Goal: Find specific page/section: Find specific page/section

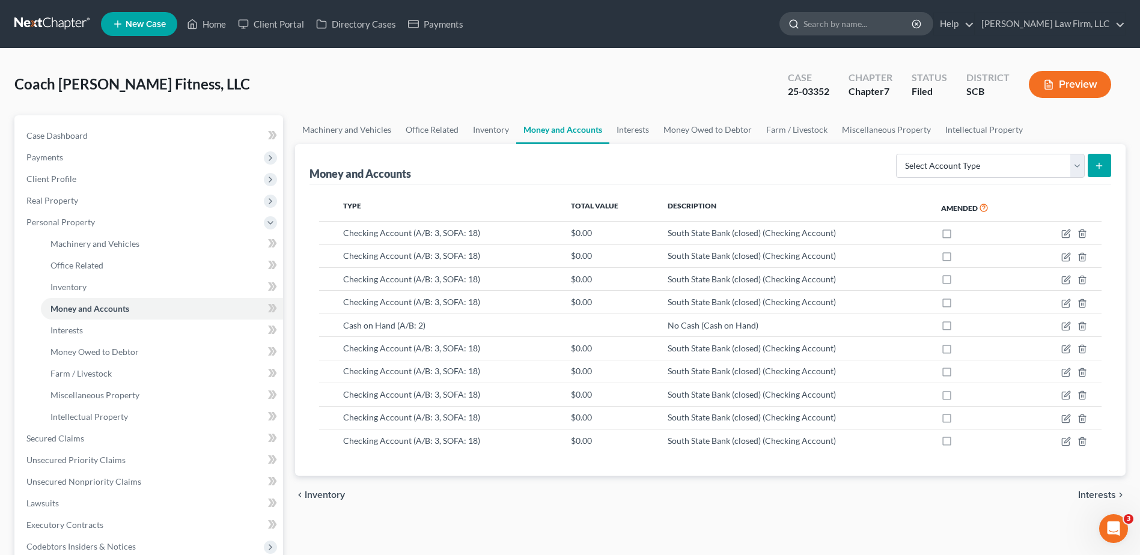
click at [864, 17] on input "search" at bounding box center [858, 24] width 110 height 22
type input "smith"
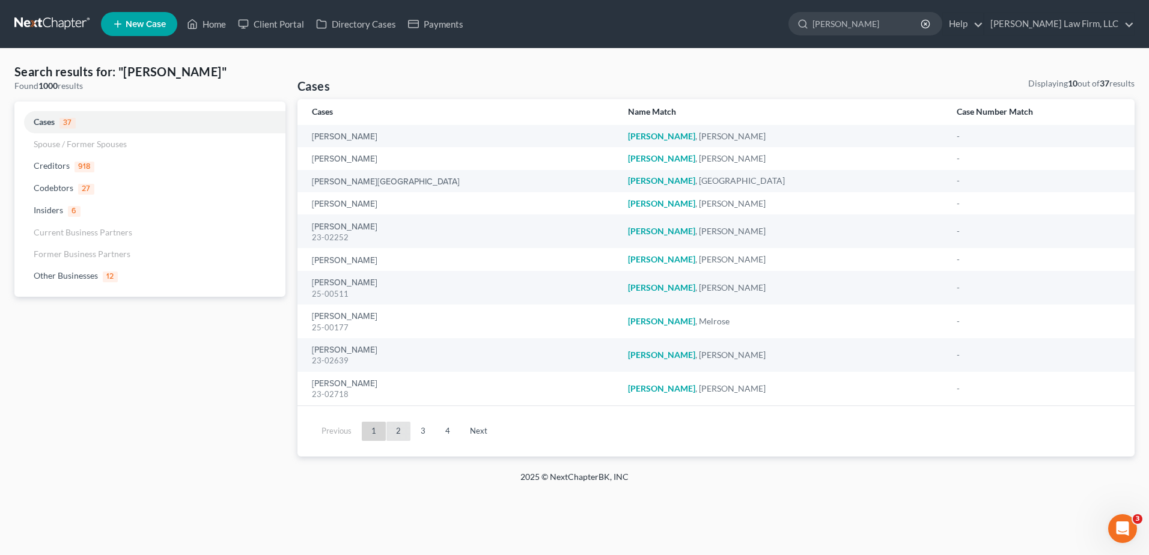
click at [395, 428] on link "2" at bounding box center [398, 431] width 24 height 19
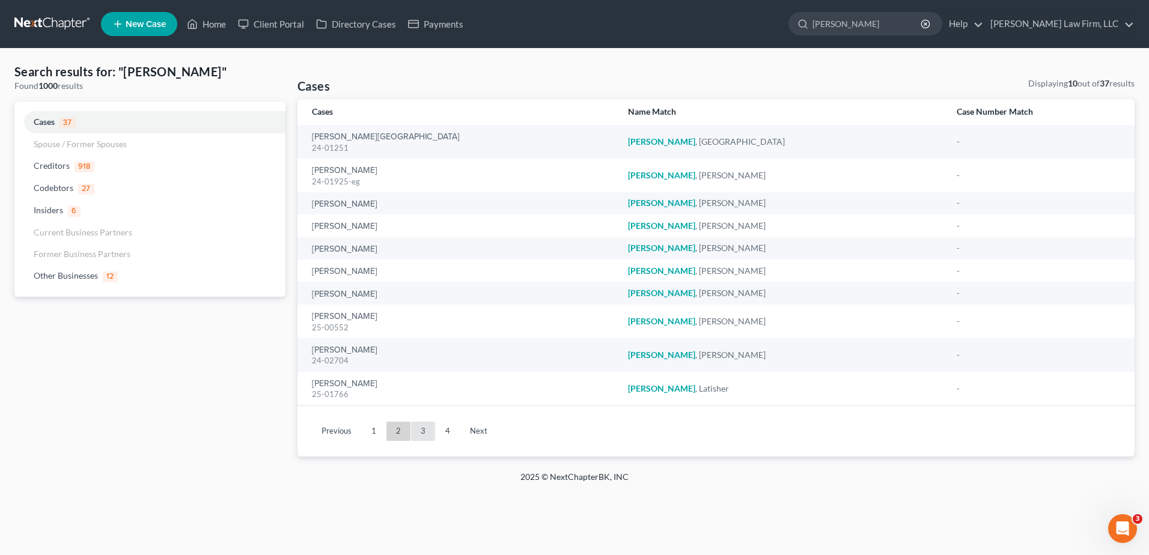
click at [418, 431] on link "3" at bounding box center [423, 431] width 24 height 19
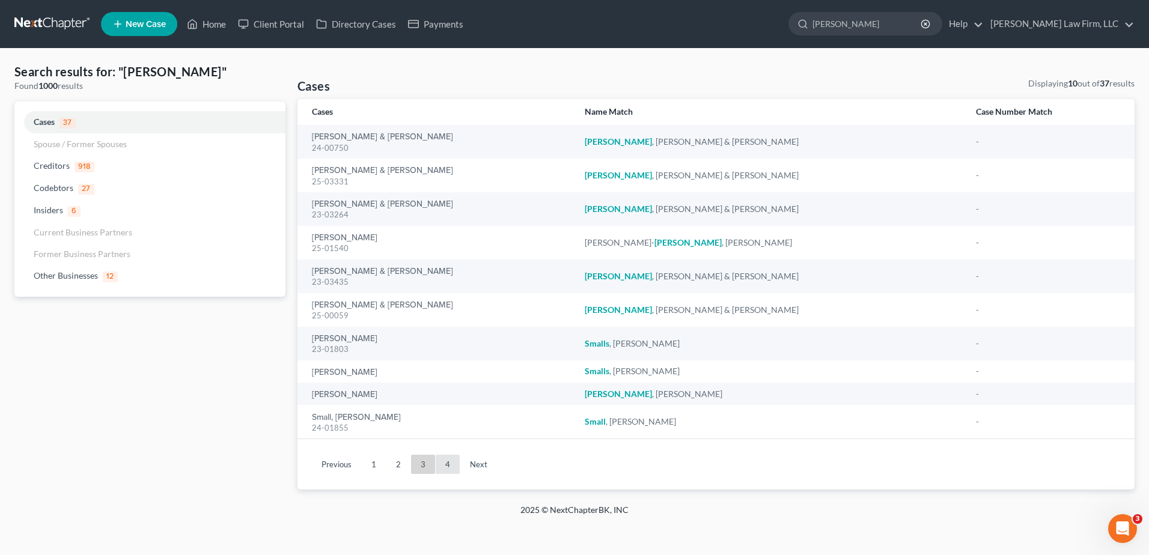
click at [442, 463] on link "4" at bounding box center [448, 464] width 24 height 19
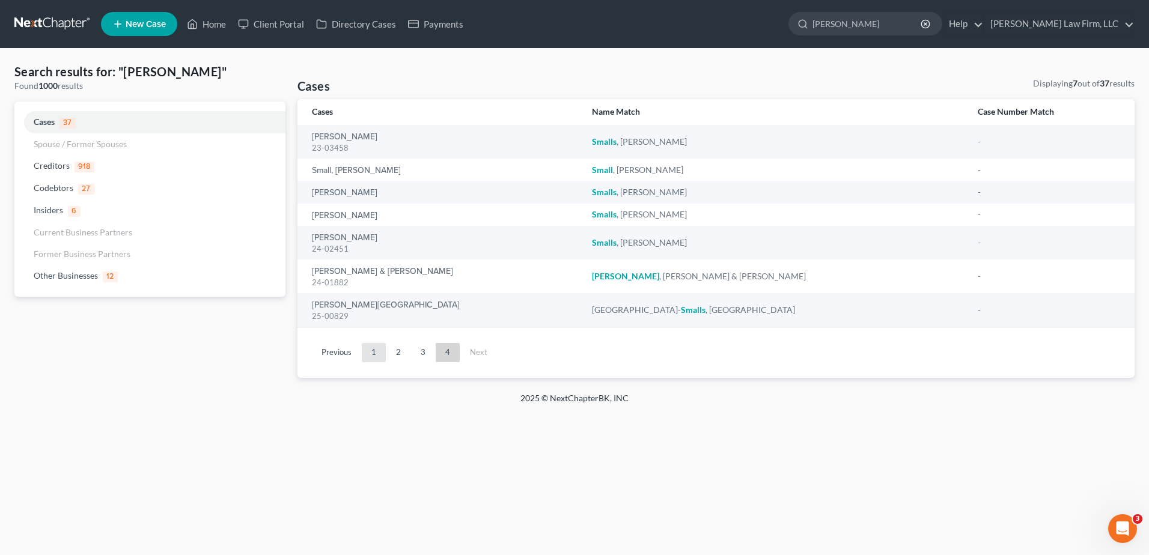
click at [374, 352] on link "1" at bounding box center [374, 352] width 24 height 19
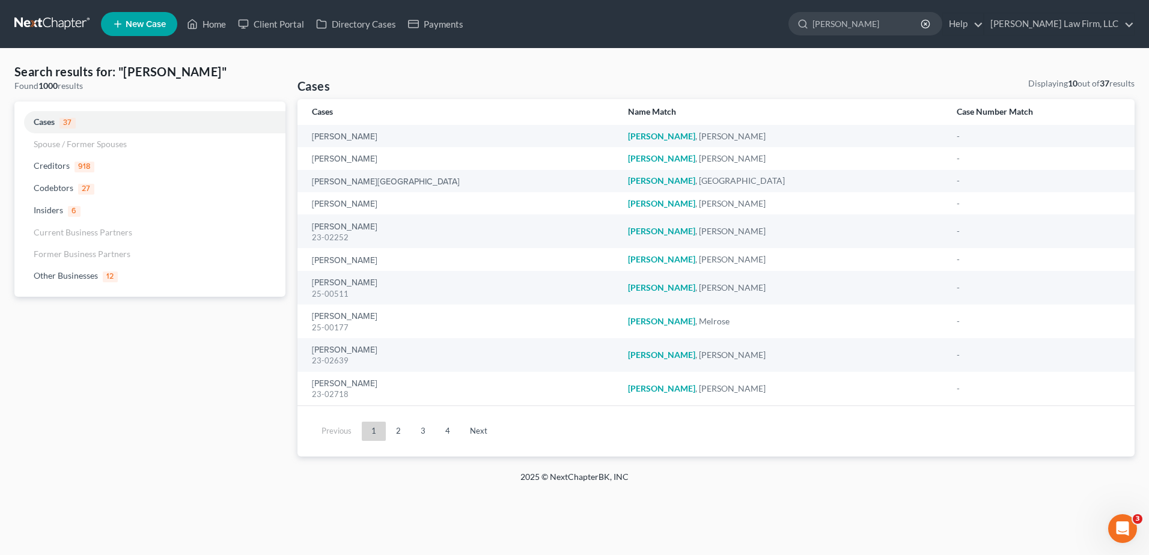
drag, startPoint x: 840, startPoint y: 12, endPoint x: 806, endPoint y: 11, distance: 34.3
click at [812, 10] on ul "New Case Home Client Portal Directory Cases Payments smith - No Result - Other …" at bounding box center [617, 23] width 1033 height 31
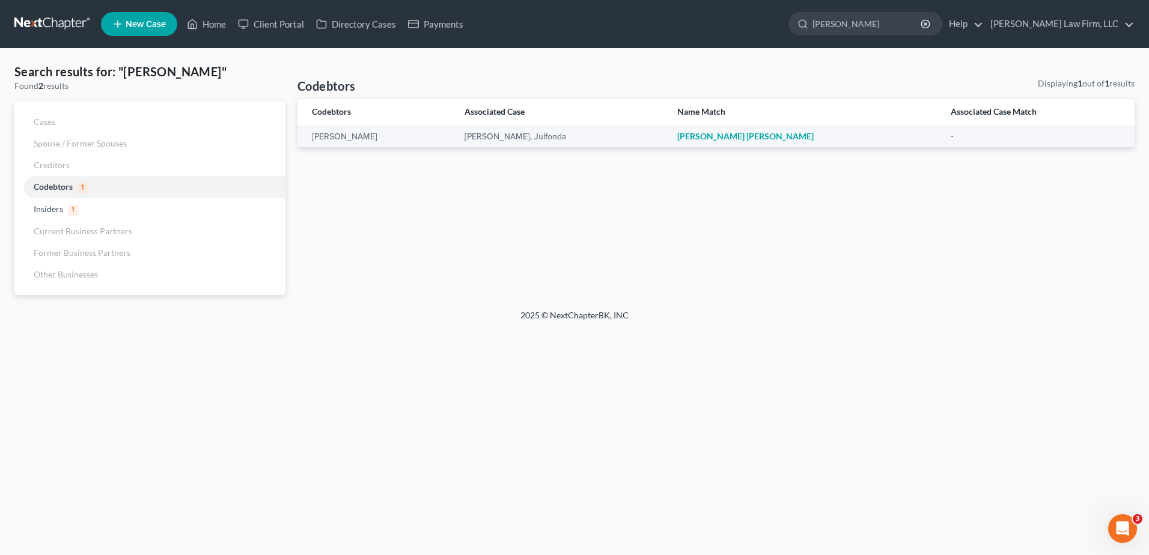
drag, startPoint x: 740, startPoint y: 8, endPoint x: 729, endPoint y: 8, distance: 10.2
click at [730, 8] on nav "Home New Case Client Portal Directory Cases Payments Meredith Law Firm, LLC kbu…" at bounding box center [574, 24] width 1149 height 48
type input "david"
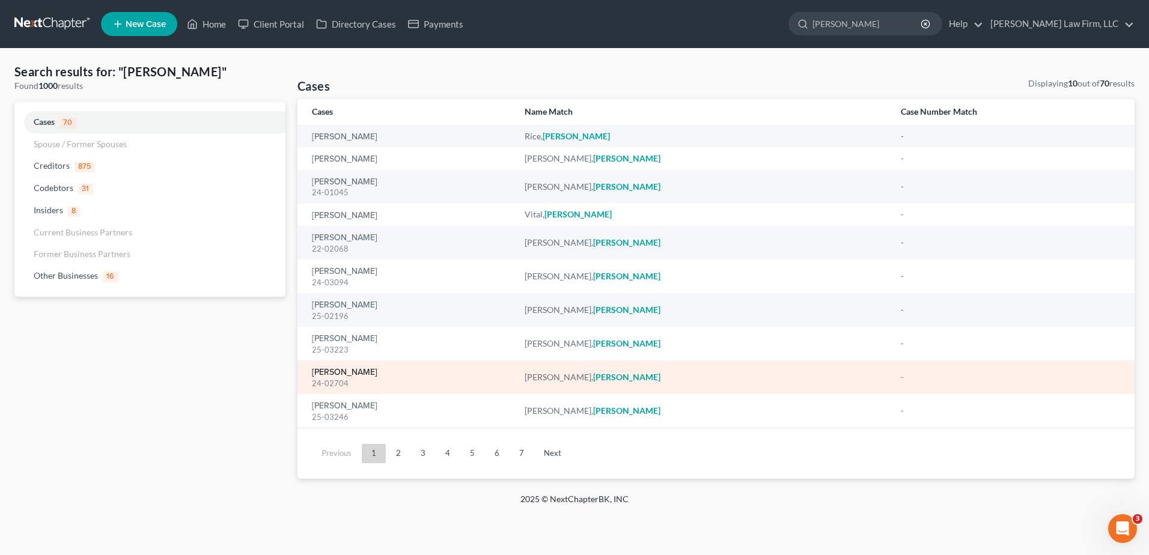
click at [329, 371] on link "[PERSON_NAME]" at bounding box center [344, 372] width 65 height 8
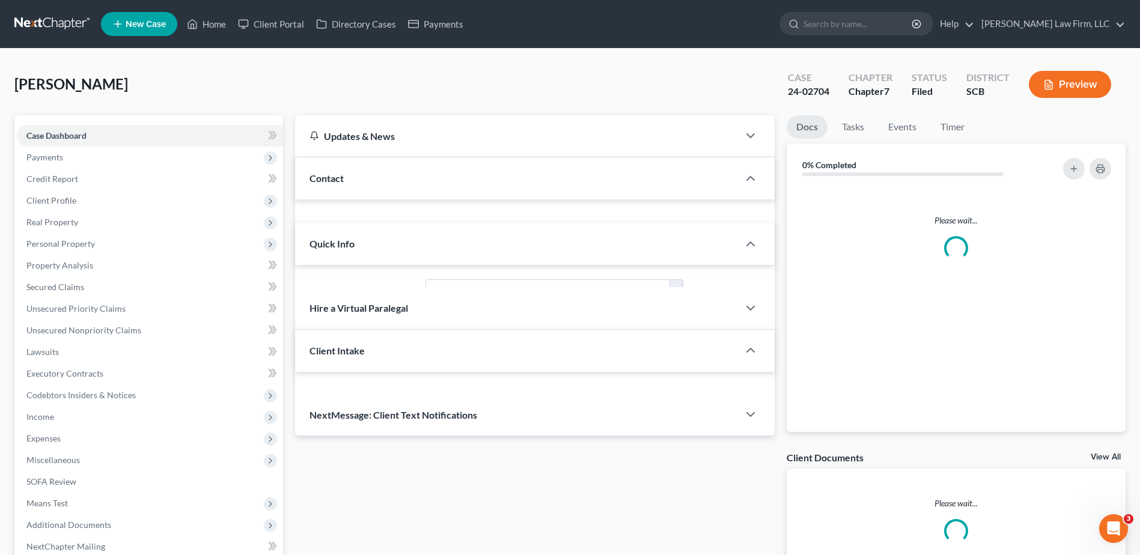
select select "1"
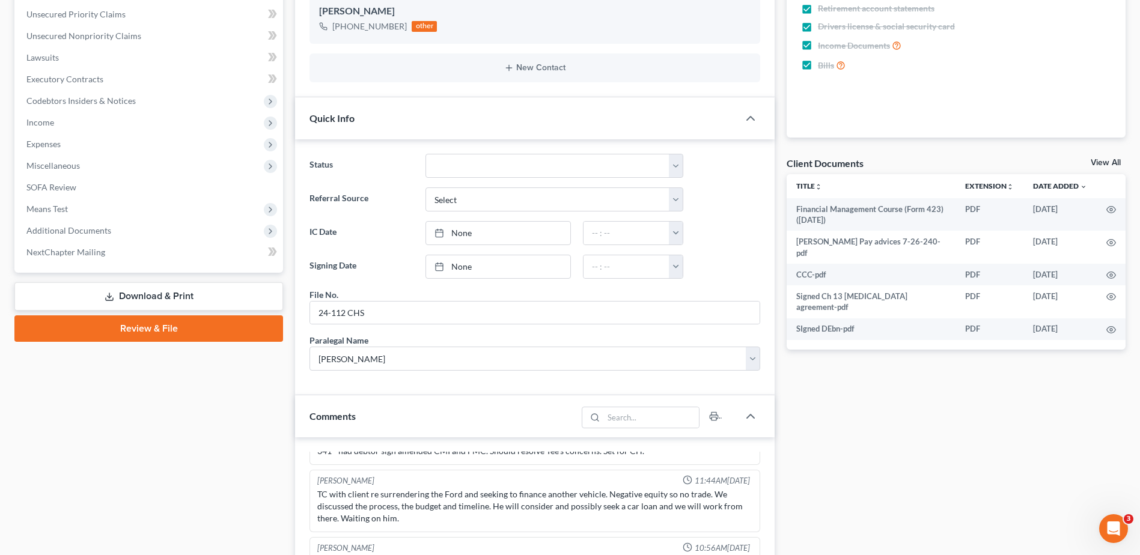
scroll to position [120, 0]
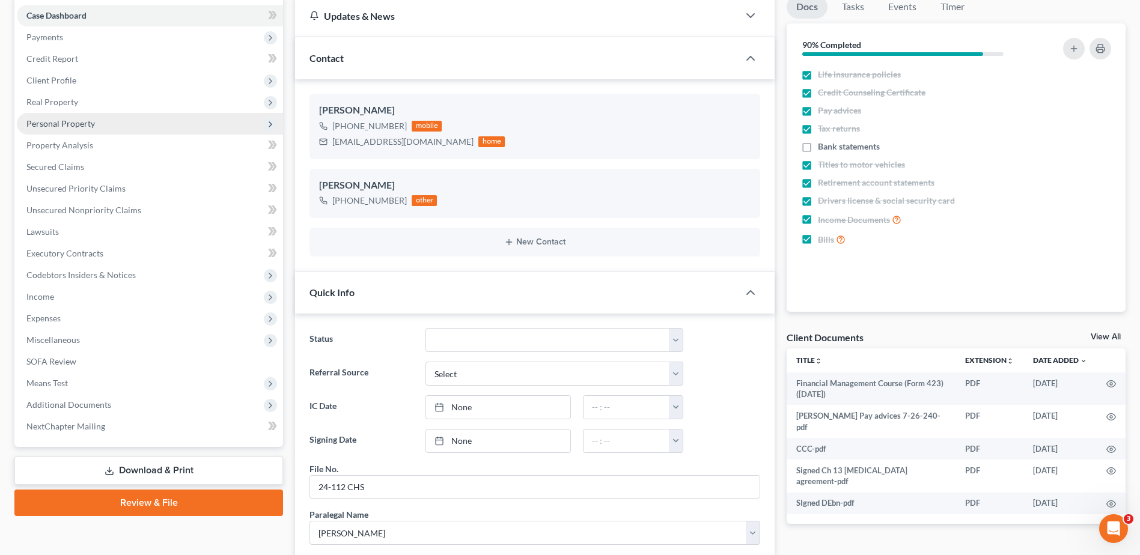
click at [52, 127] on span "Personal Property" at bounding box center [60, 123] width 68 height 10
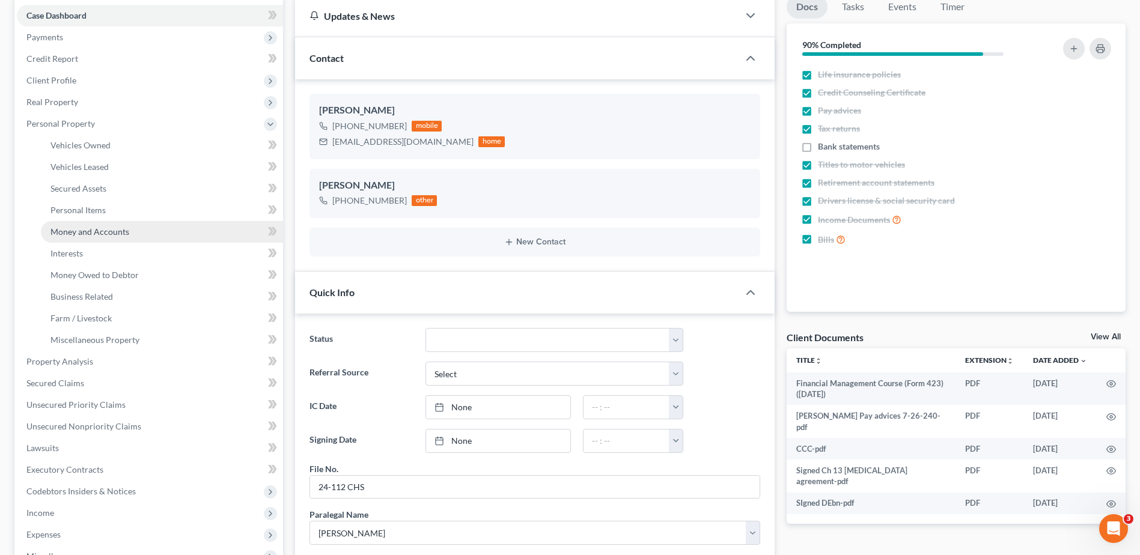
click at [81, 232] on span "Money and Accounts" at bounding box center [89, 231] width 79 height 10
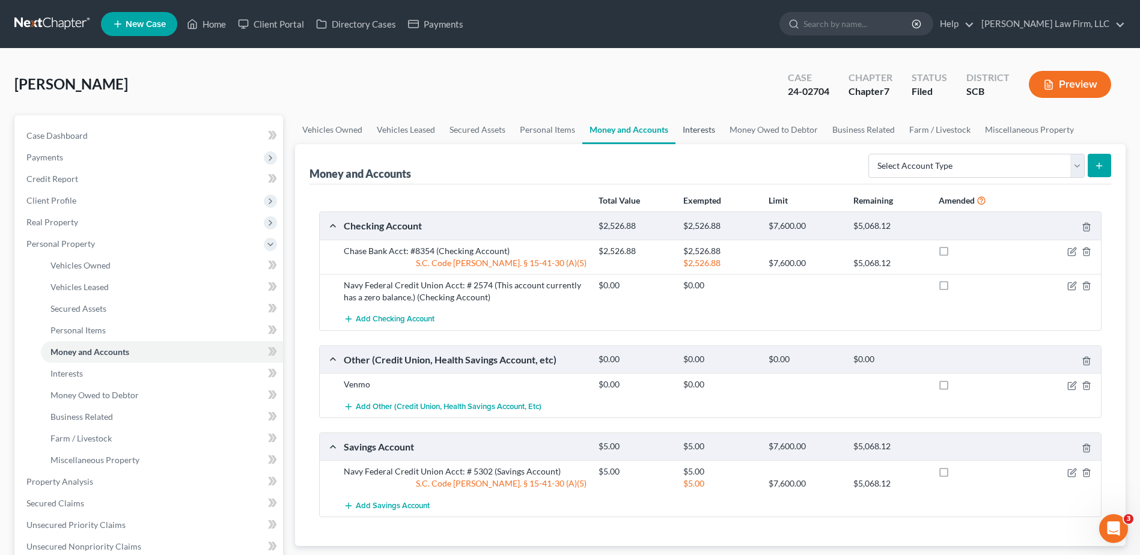
click at [701, 129] on link "Interests" at bounding box center [698, 129] width 47 height 29
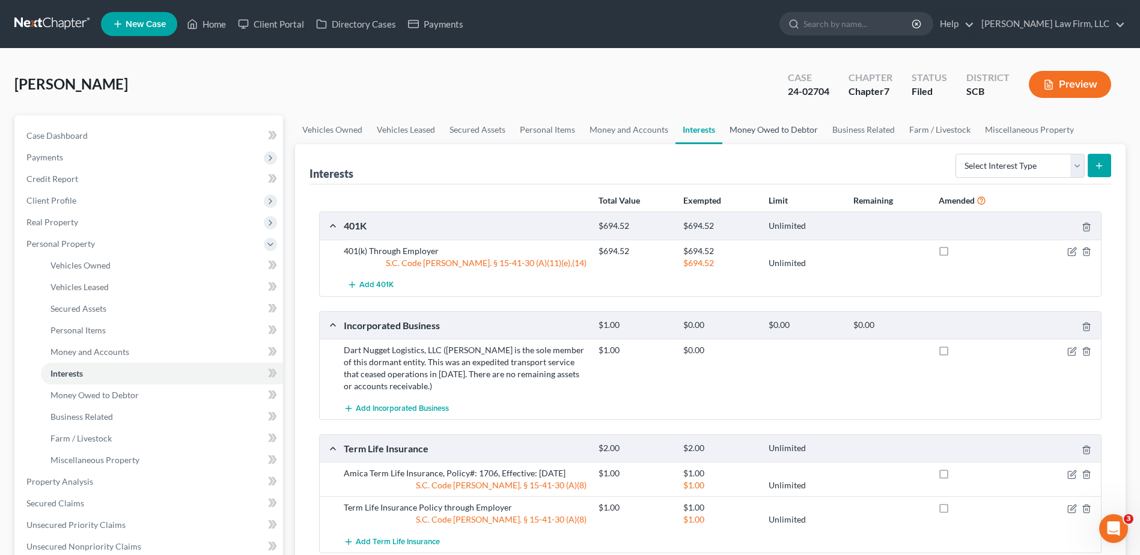
click at [759, 135] on link "Money Owed to Debtor" at bounding box center [773, 129] width 103 height 29
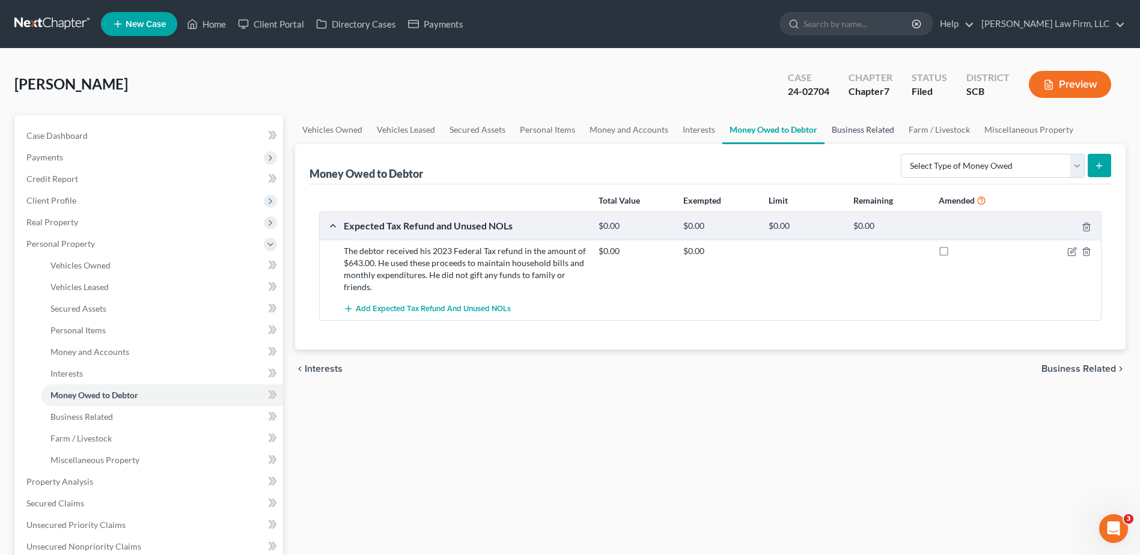
click at [866, 132] on link "Business Related" at bounding box center [862, 129] width 77 height 29
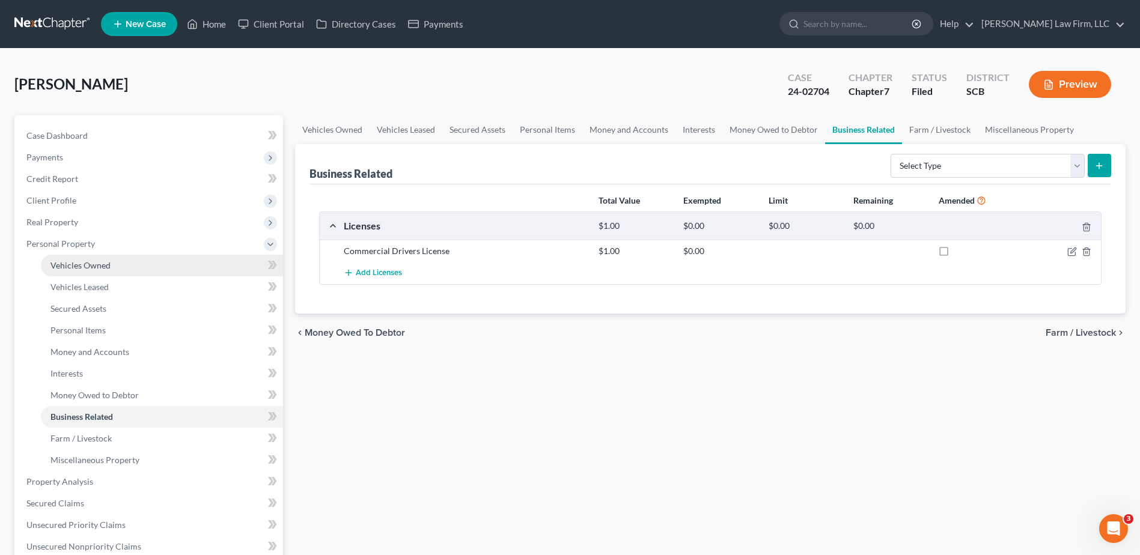
click at [88, 267] on span "Vehicles Owned" at bounding box center [80, 265] width 60 height 10
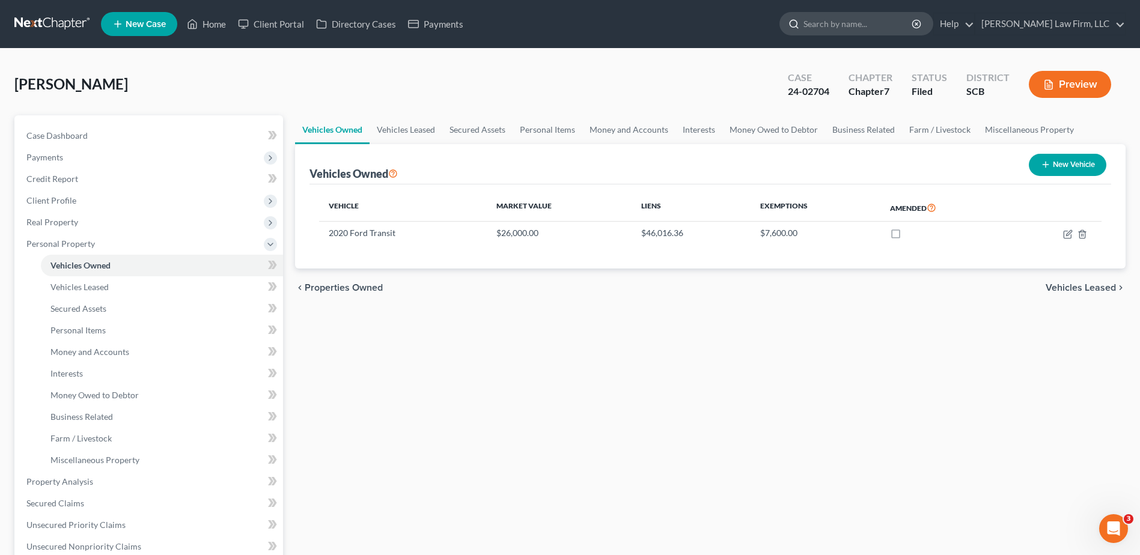
click at [913, 27] on input "search" at bounding box center [858, 24] width 110 height 22
type input "brown"
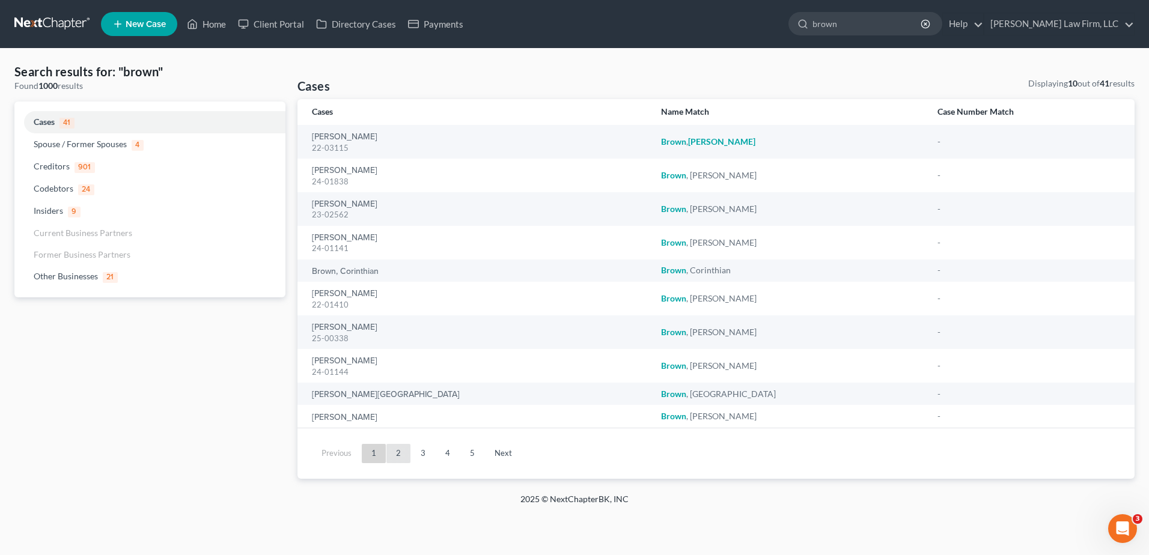
click at [392, 458] on link "2" at bounding box center [398, 453] width 24 height 19
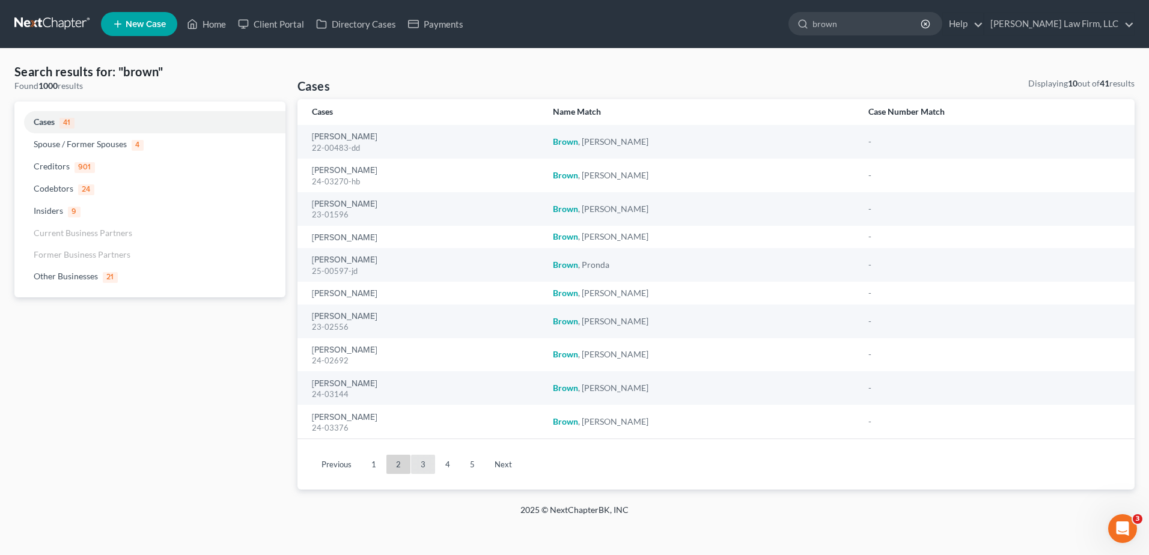
click at [422, 466] on link "3" at bounding box center [423, 464] width 24 height 19
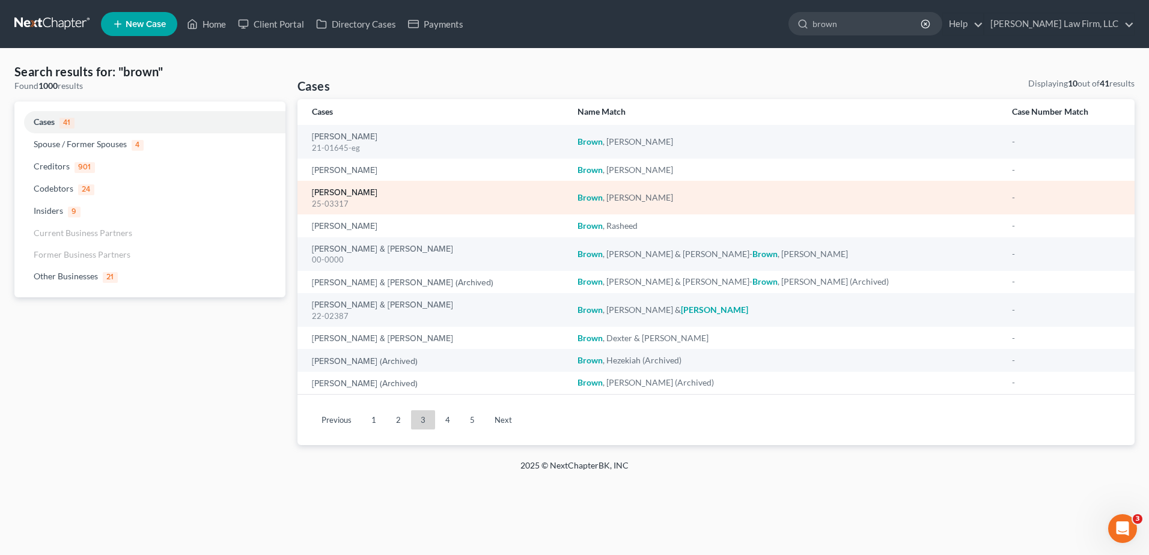
click at [351, 196] on link "[PERSON_NAME]" at bounding box center [344, 193] width 65 height 8
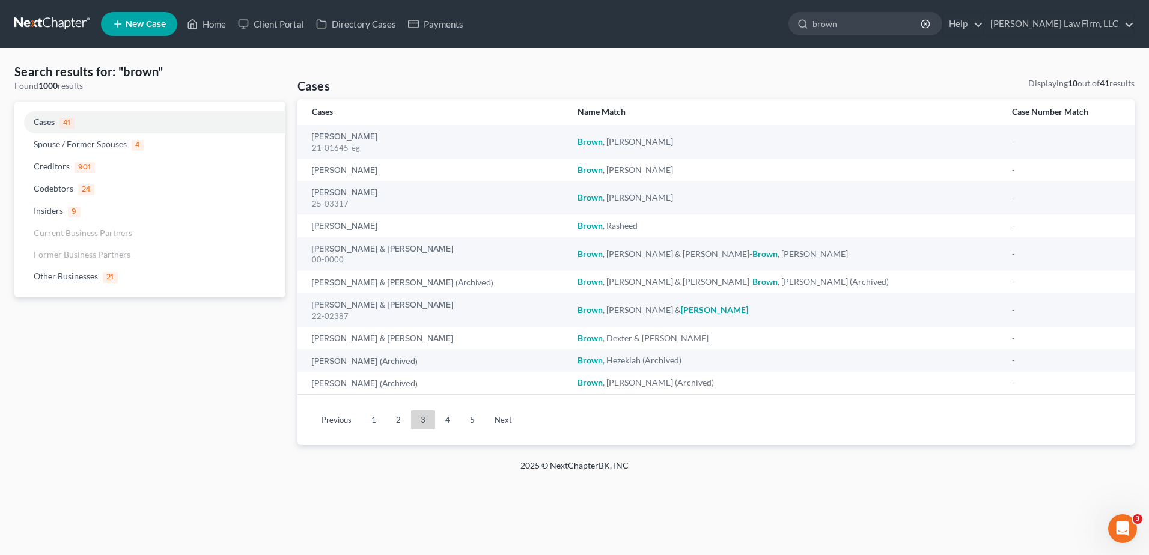
select select "1"
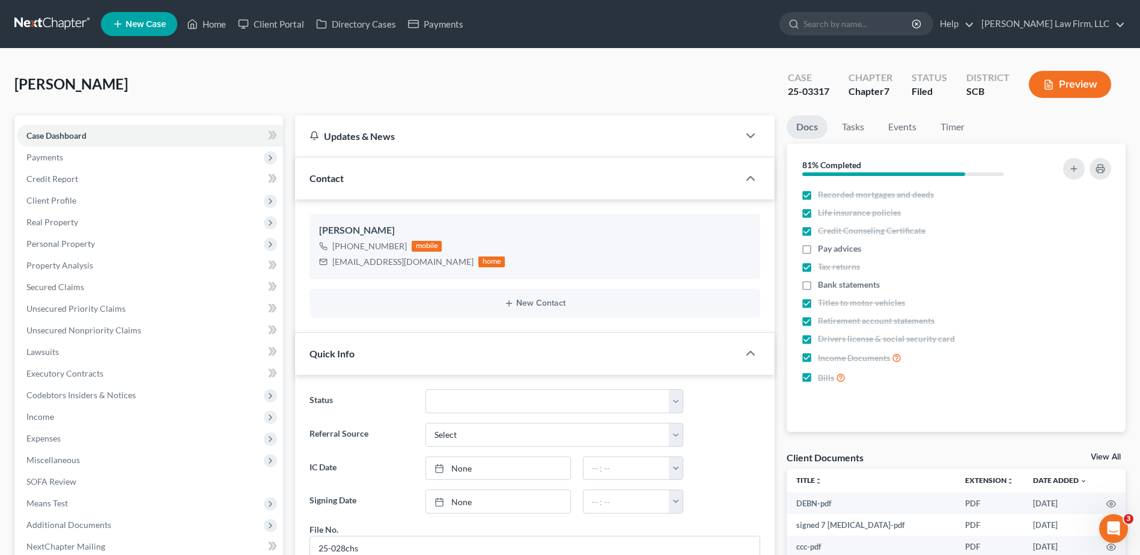
scroll to position [236, 0]
drag, startPoint x: 57, startPoint y: 217, endPoint x: 61, endPoint y: 243, distance: 26.8
click at [57, 217] on span "Real Property" at bounding box center [52, 222] width 52 height 10
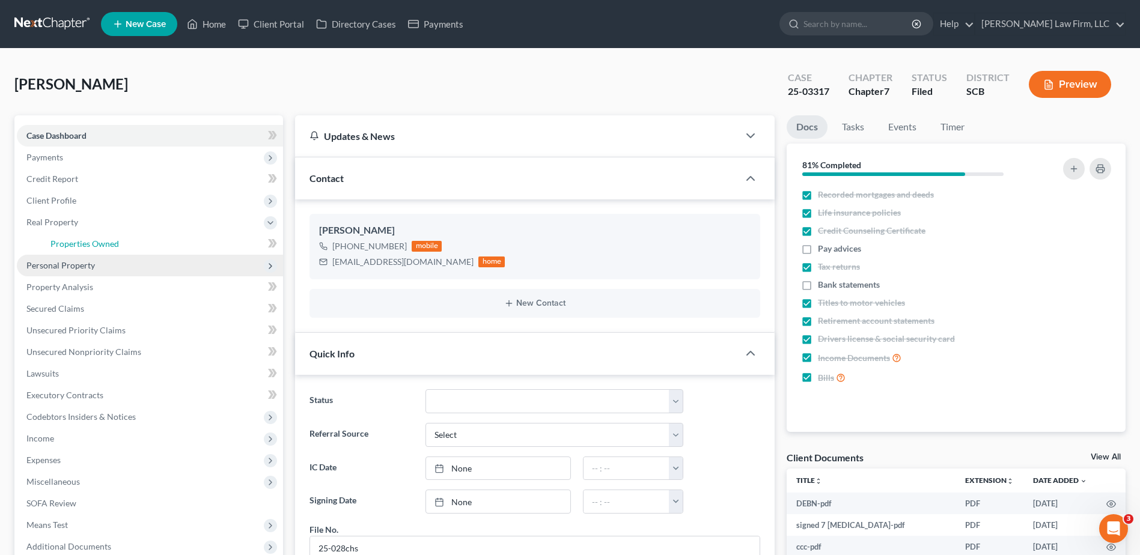
click at [61, 243] on span "Properties Owned" at bounding box center [84, 243] width 68 height 10
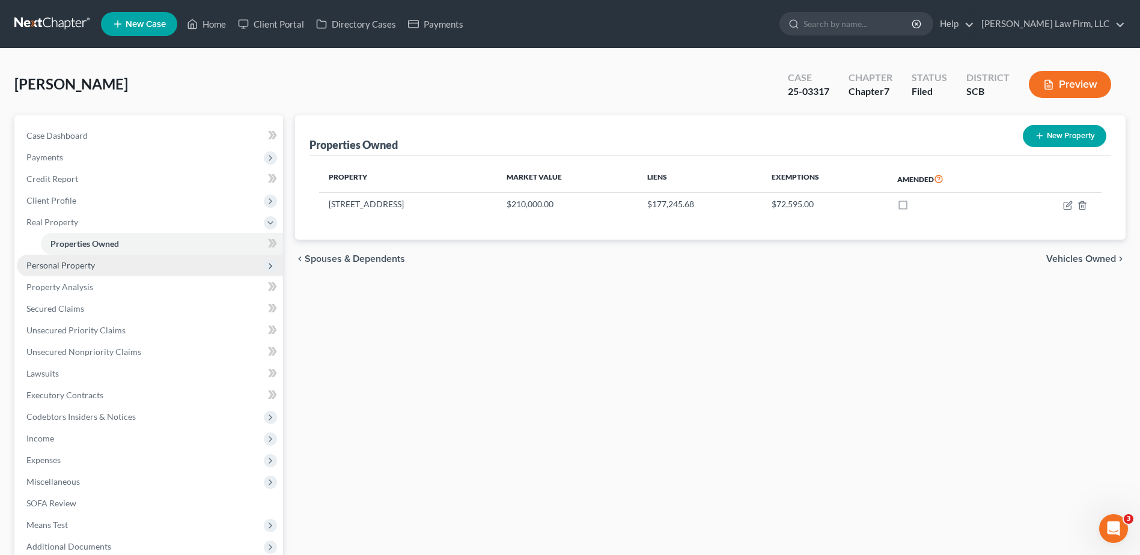
click at [73, 266] on span "Personal Property" at bounding box center [60, 265] width 68 height 10
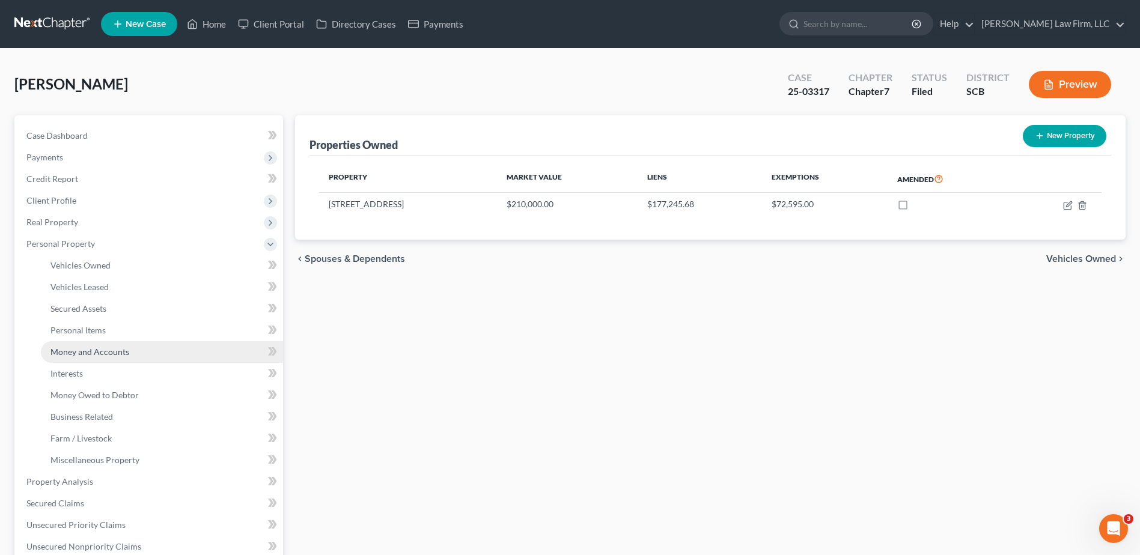
click at [88, 353] on span "Money and Accounts" at bounding box center [89, 352] width 79 height 10
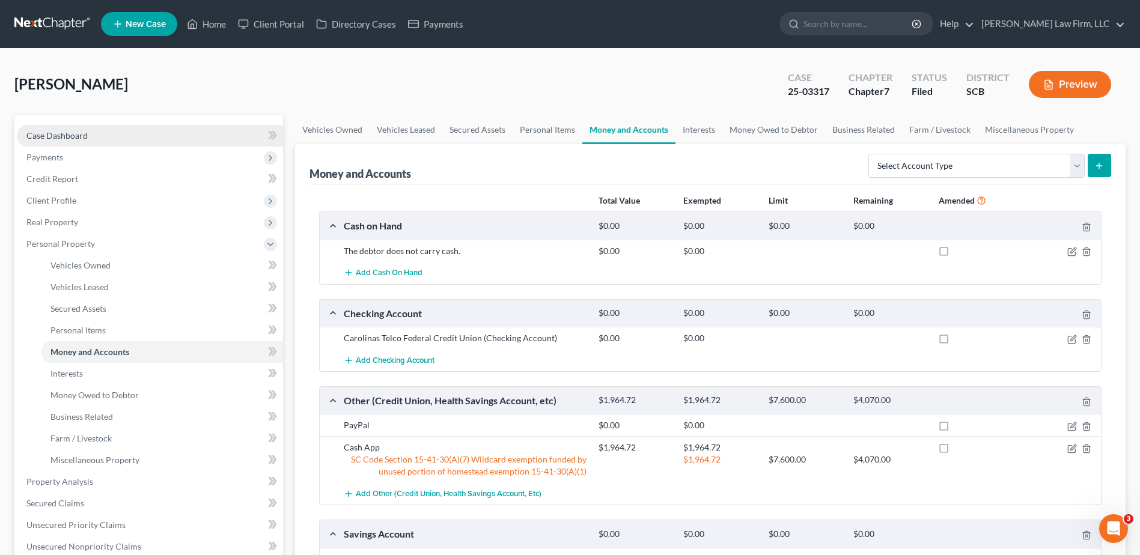
click at [67, 134] on span "Case Dashboard" at bounding box center [56, 135] width 61 height 10
select select "1"
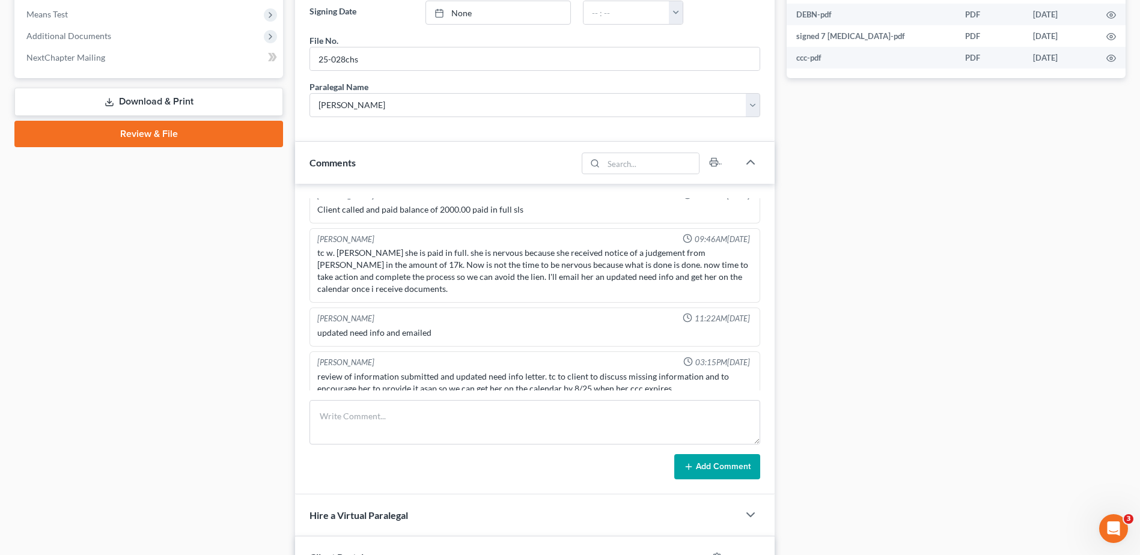
scroll to position [687, 0]
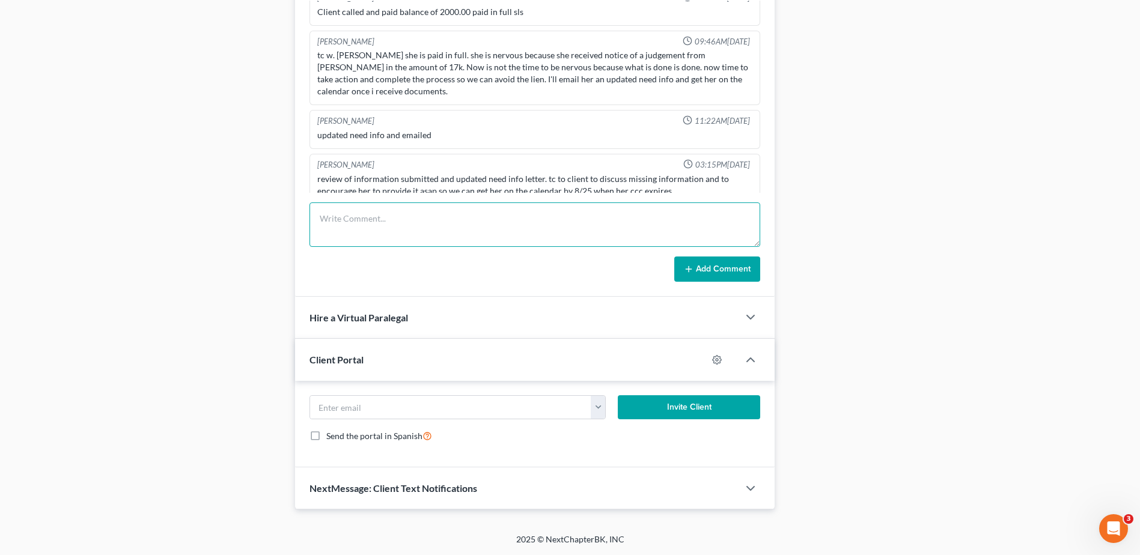
click at [351, 234] on textarea at bounding box center [534, 224] width 451 height 44
type textarea "emailed client, need her July and August Cash app and Paypal bank statements. O…"
click at [691, 270] on icon at bounding box center [689, 269] width 10 height 10
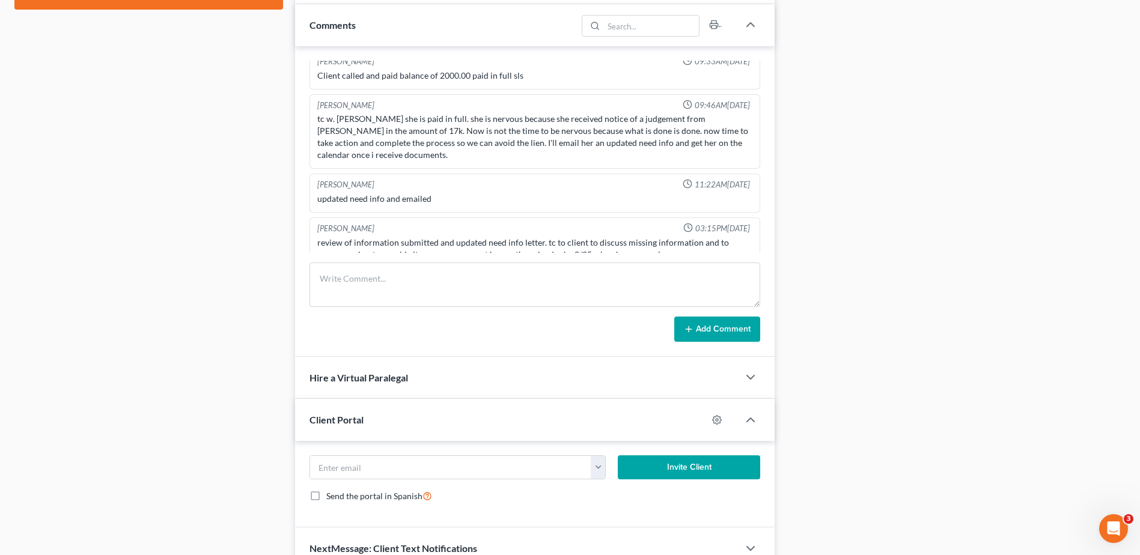
scroll to position [293, 0]
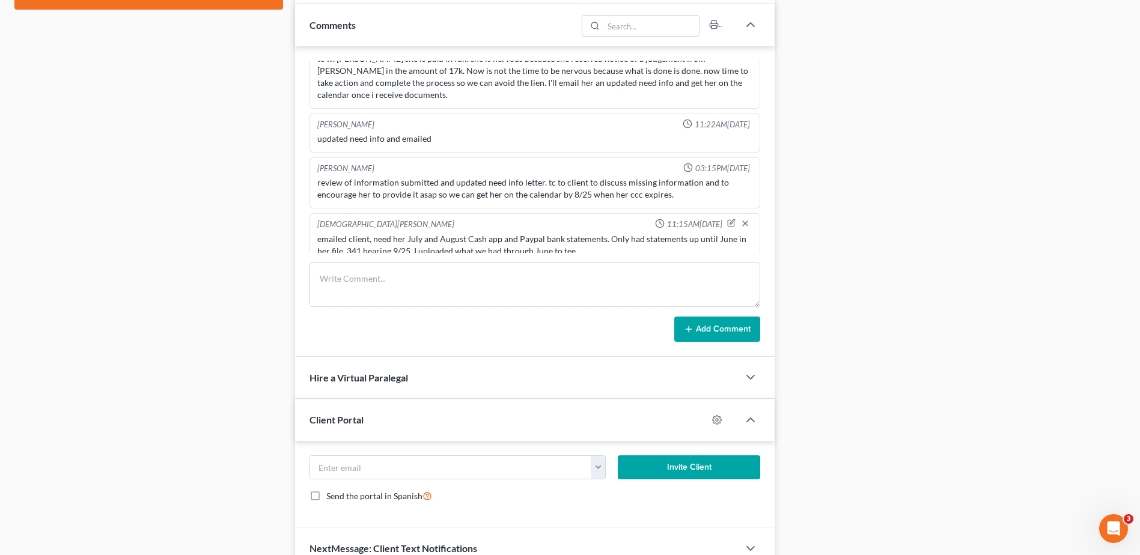
click at [302, 341] on div "Mercedes Sawyer 05:35PM, 01/29/2025 2nd appt w. Ms. Brown. She did not have a l…" at bounding box center [534, 201] width 479 height 311
click at [263, 246] on div "Case Dashboard Payments Invoices Payments Payments Credit Report Client Profile" at bounding box center [148, 29] width 281 height 1081
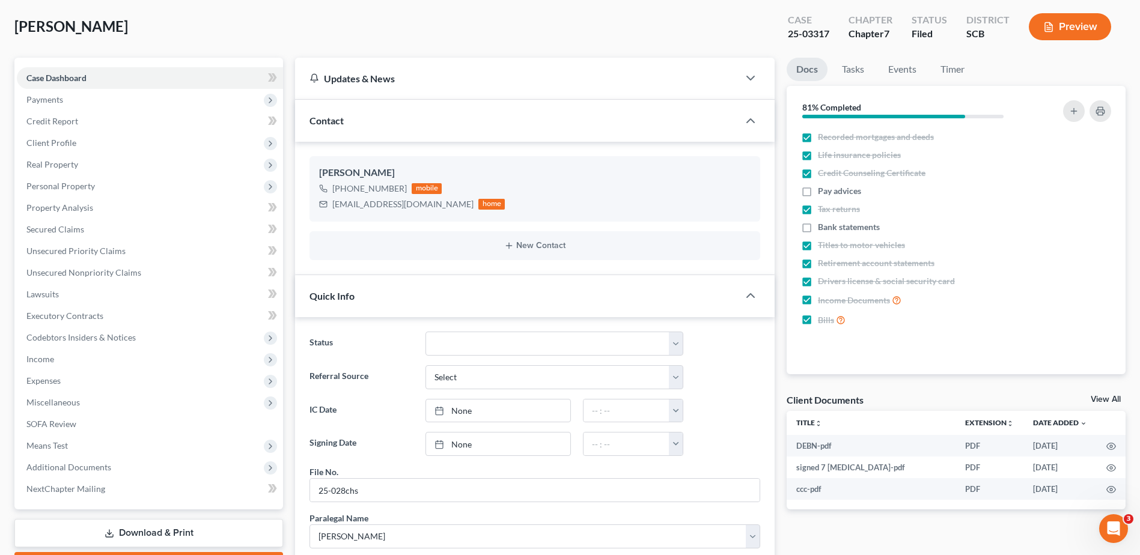
scroll to position [0, 0]
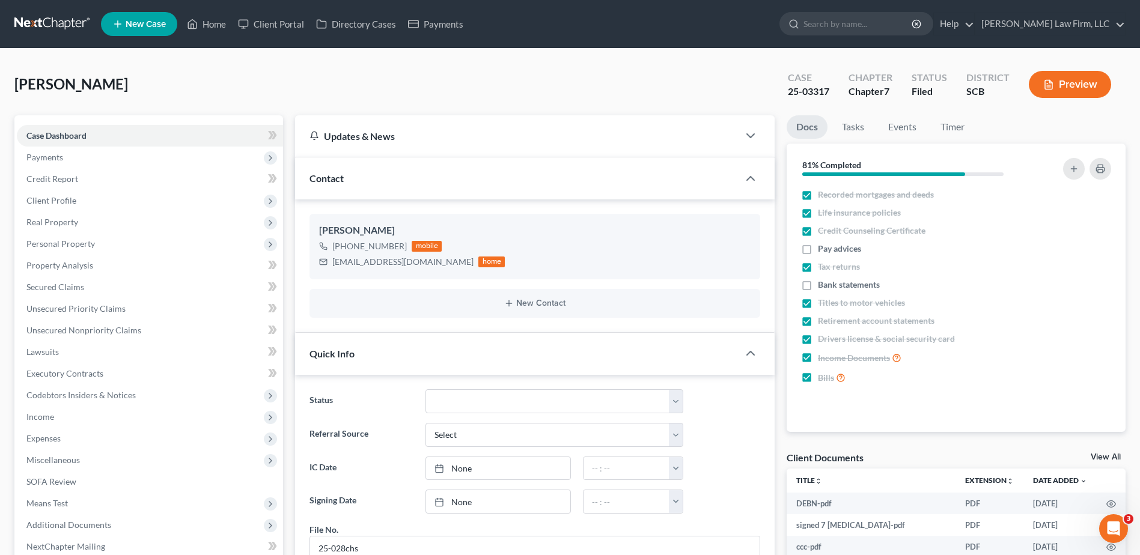
drag, startPoint x: 70, startPoint y: 21, endPoint x: 4, endPoint y: 20, distance: 66.7
click at [68, 20] on link at bounding box center [52, 24] width 77 height 22
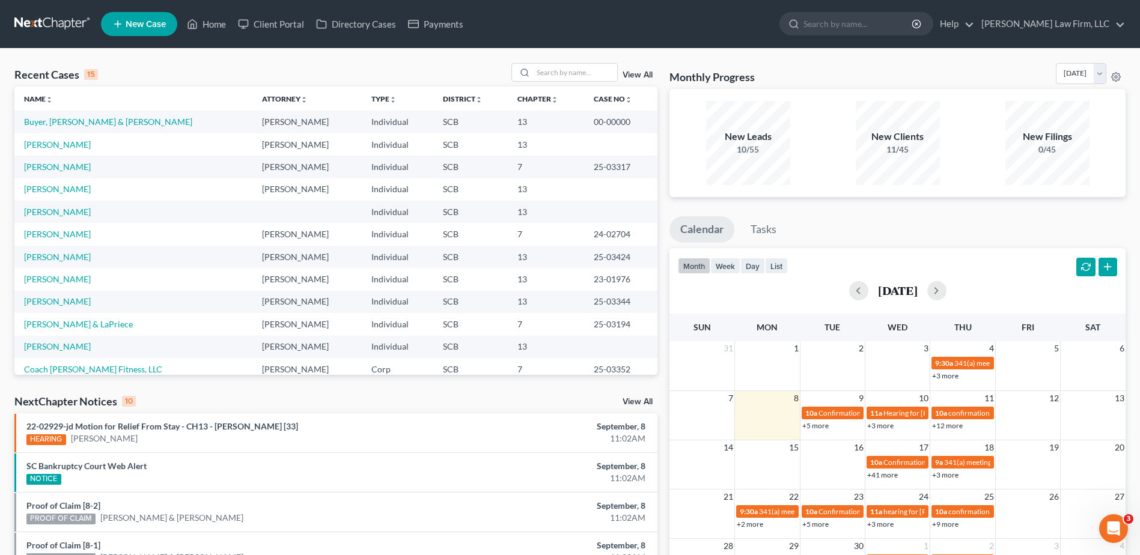
click at [55, 26] on link at bounding box center [52, 24] width 77 height 22
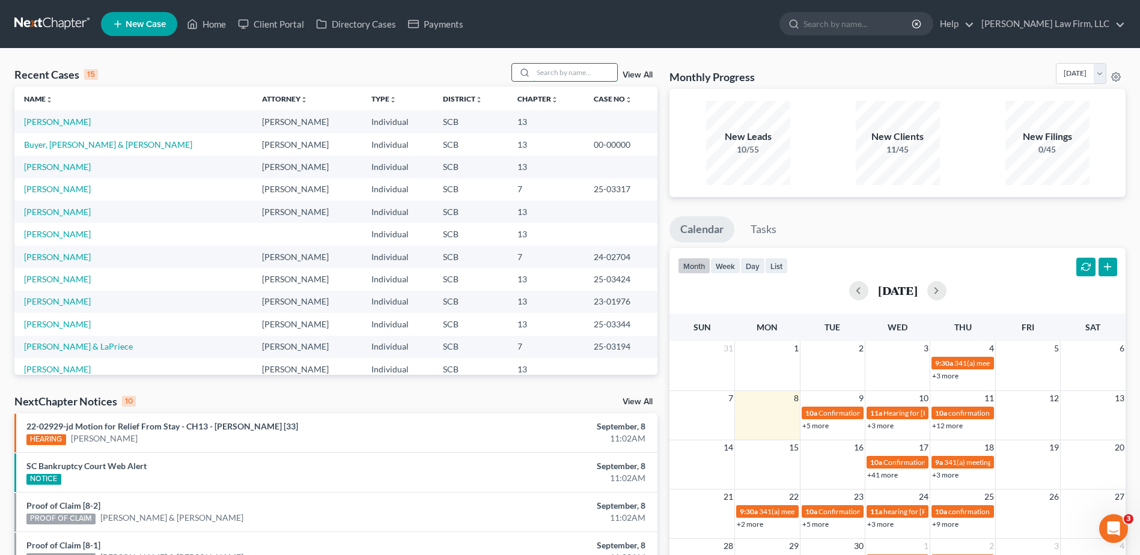
click at [554, 70] on input "search" at bounding box center [575, 72] width 84 height 17
type input "[PERSON_NAME]"
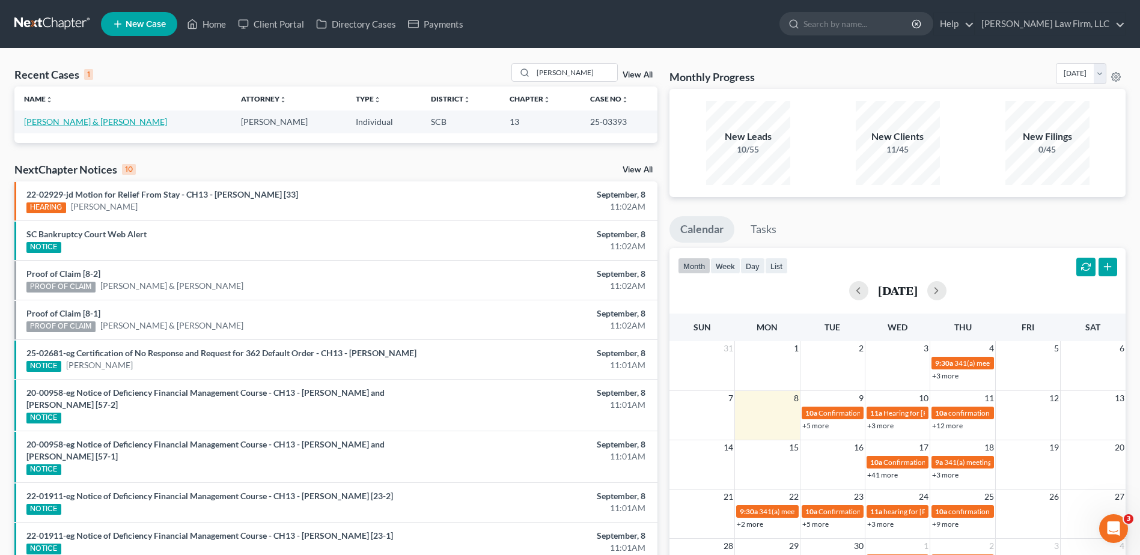
click at [55, 121] on link "[PERSON_NAME] & [PERSON_NAME]" at bounding box center [95, 122] width 143 height 10
select select "1"
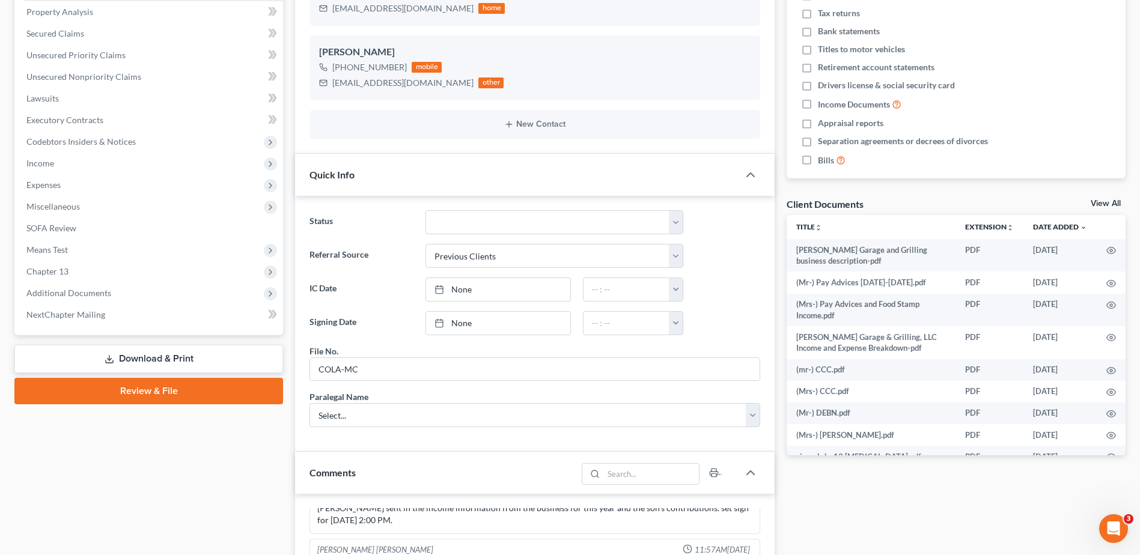
scroll to position [60, 0]
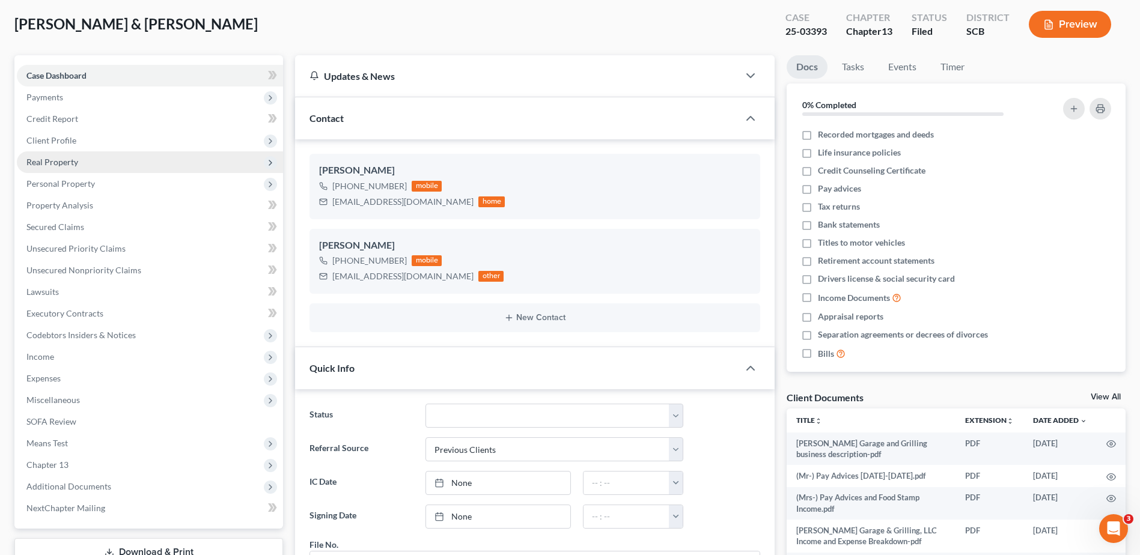
click at [60, 168] on span "Real Property" at bounding box center [150, 162] width 266 height 22
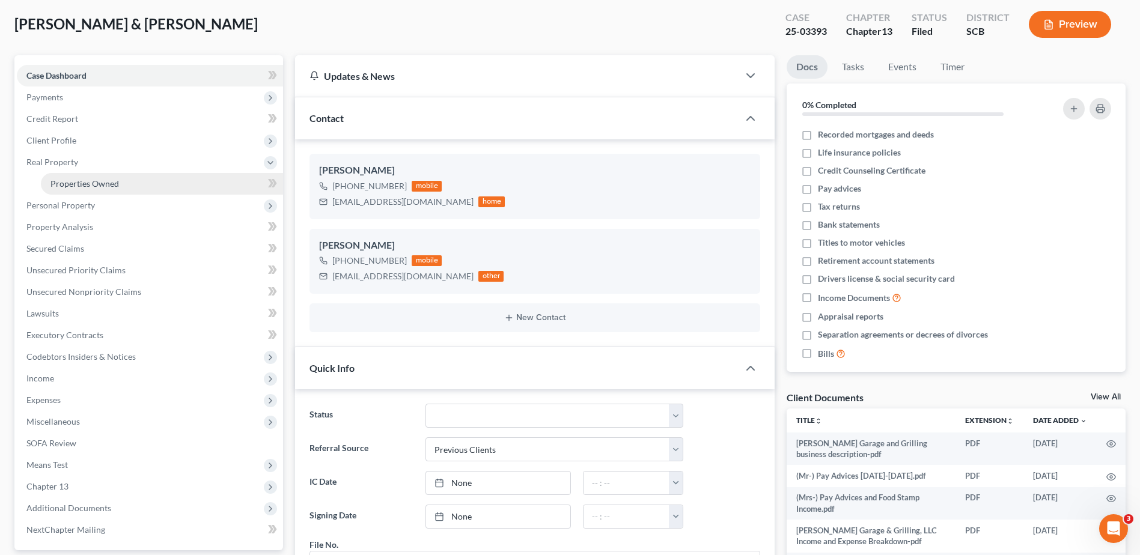
click at [74, 183] on span "Properties Owned" at bounding box center [84, 183] width 68 height 10
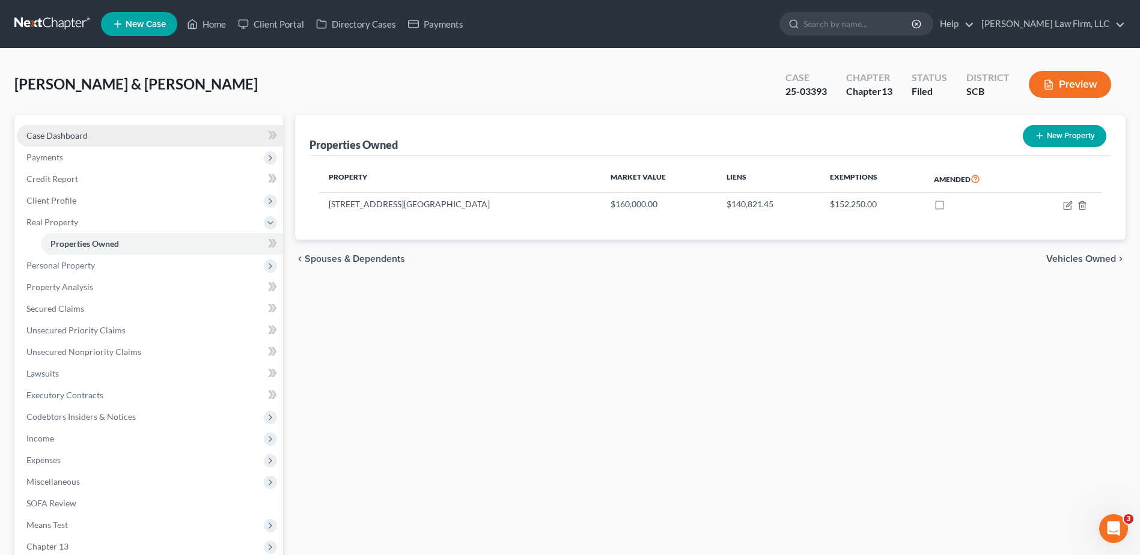
click at [52, 131] on span "Case Dashboard" at bounding box center [56, 135] width 61 height 10
select select "1"
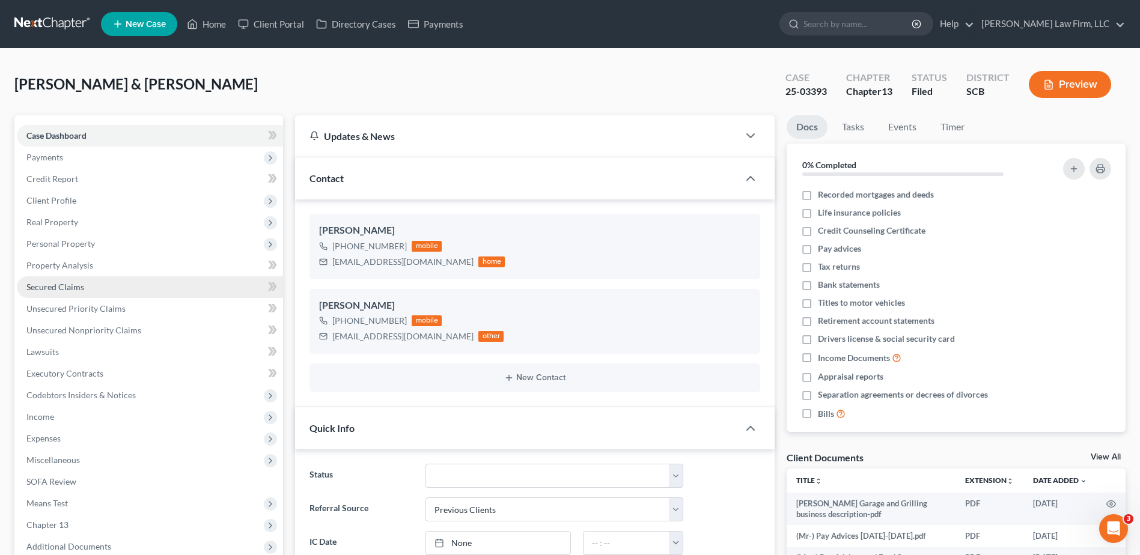
scroll to position [841, 0]
click at [846, 26] on input "search" at bounding box center [858, 24] width 110 height 22
type input "[PERSON_NAME]"
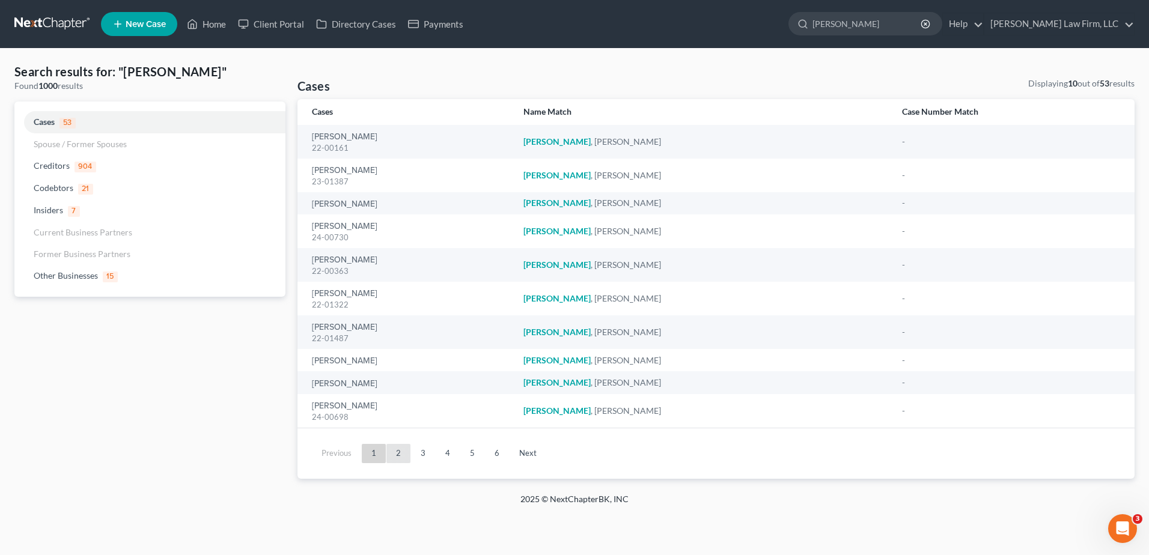
click at [390, 452] on link "2" at bounding box center [398, 453] width 24 height 19
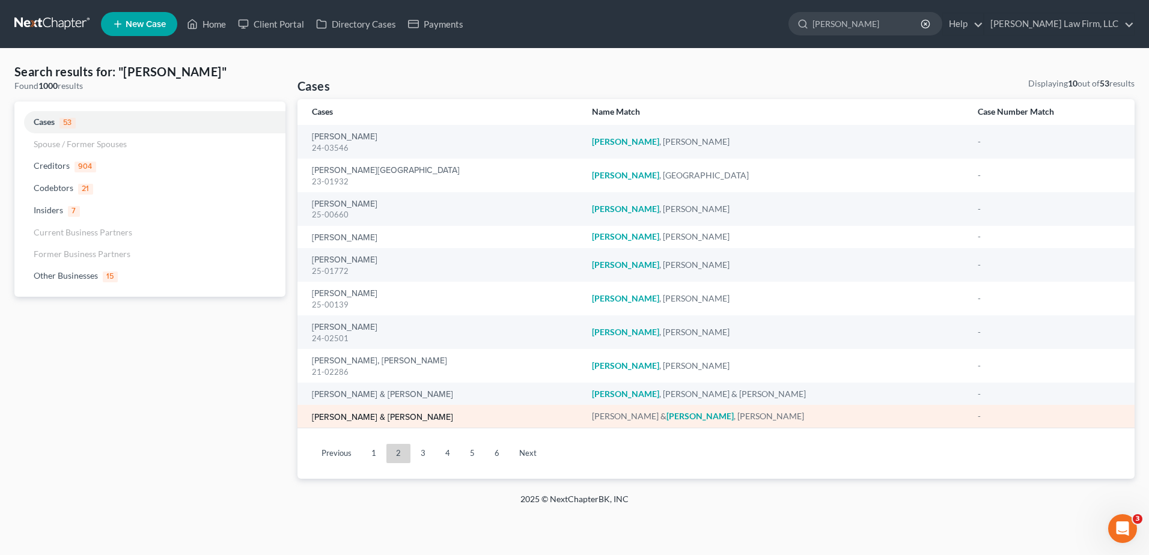
click at [404, 413] on link "[PERSON_NAME] & [PERSON_NAME]" at bounding box center [382, 417] width 141 height 8
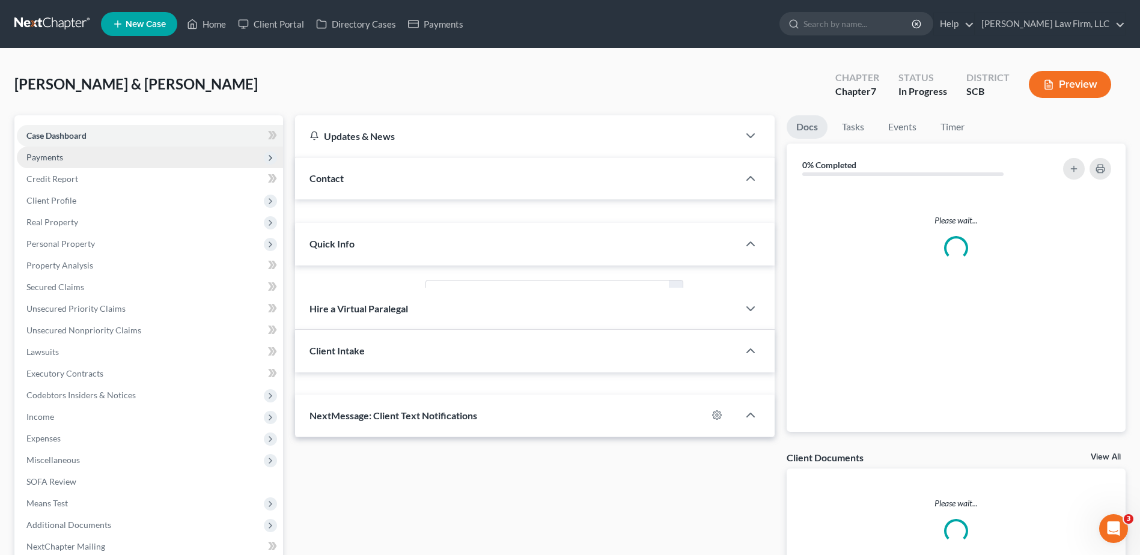
select select "0"
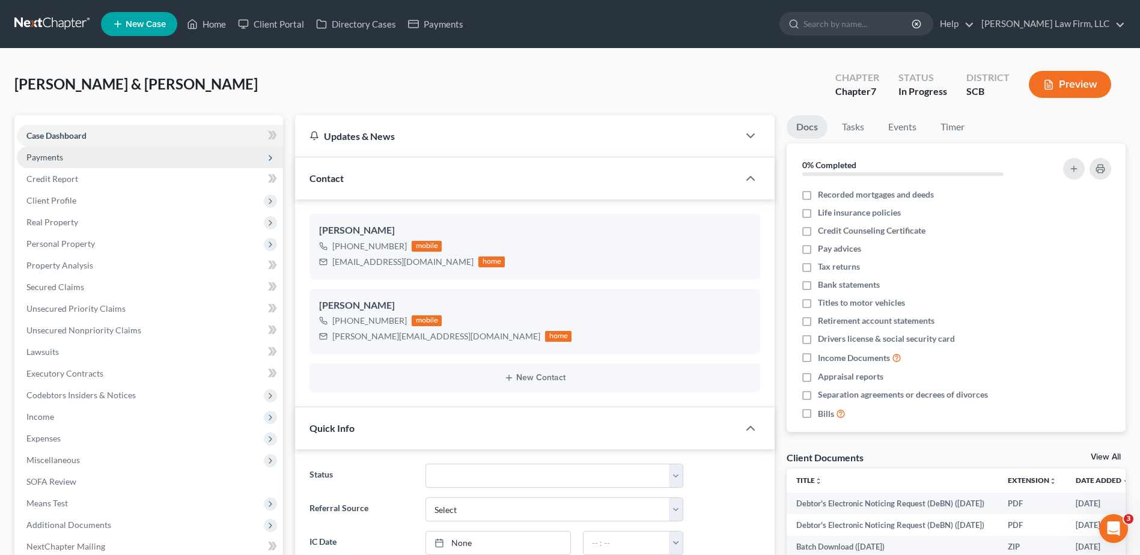
click at [55, 156] on span "Payments" at bounding box center [44, 157] width 37 height 10
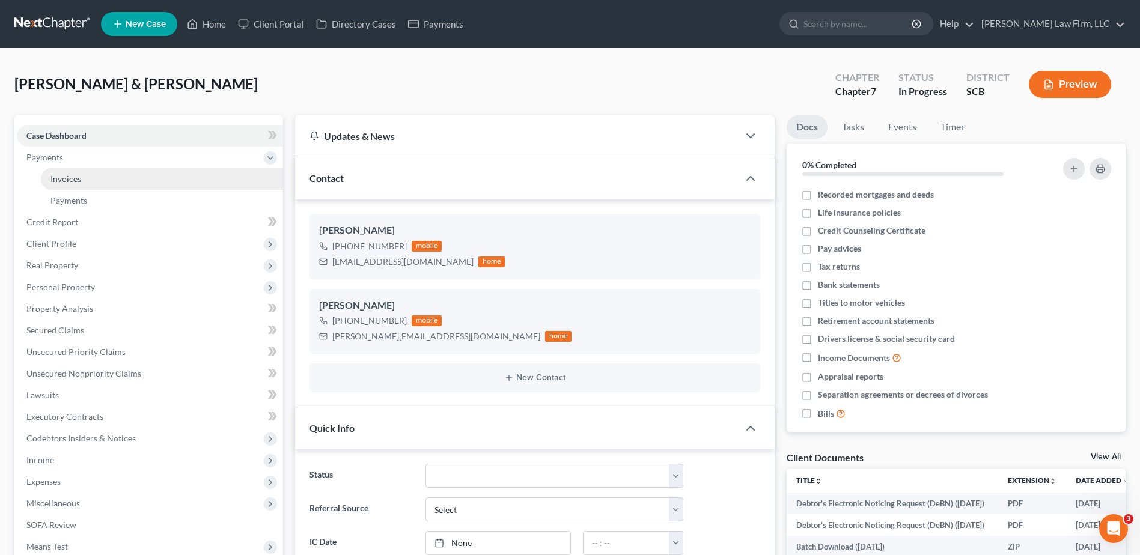
scroll to position [427, 0]
click at [83, 172] on link "Invoices" at bounding box center [162, 179] width 242 height 22
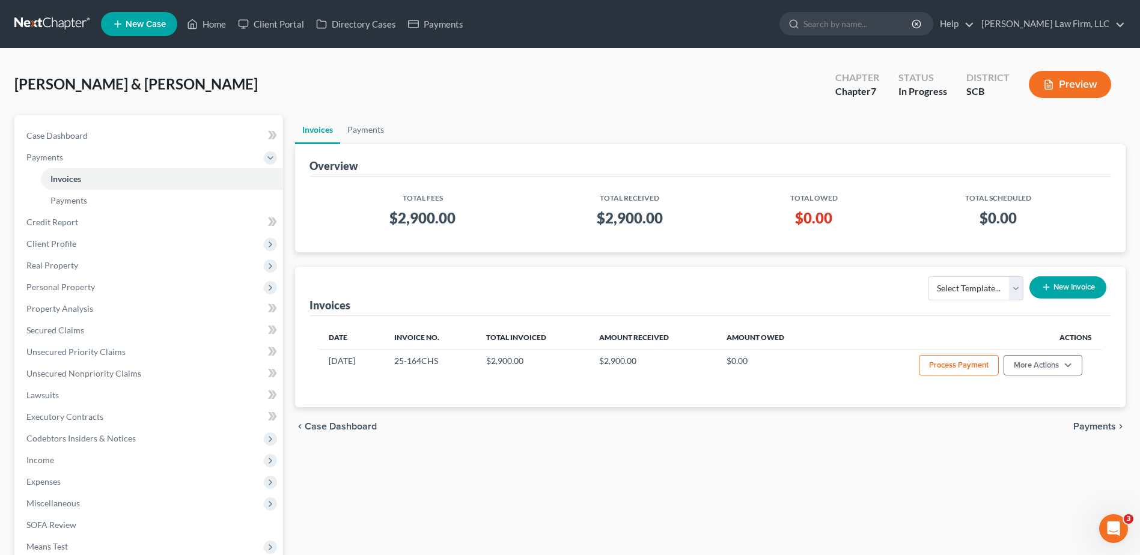
click at [57, 8] on nav "Home New Case Client Portal Directory Cases Payments [PERSON_NAME] Law Firm, LL…" at bounding box center [570, 24] width 1140 height 48
click at [47, 20] on link at bounding box center [52, 24] width 77 height 22
